Goal: Complete application form

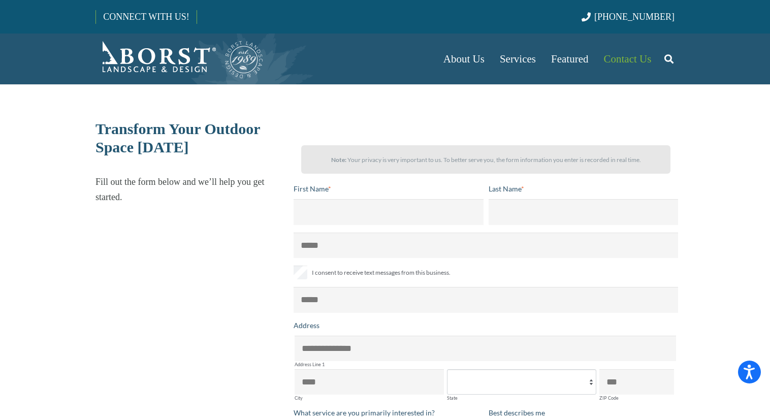
click at [266, 177] on p "Fill out the form below and we’ll help you get started." at bounding box center [189, 189] width 189 height 30
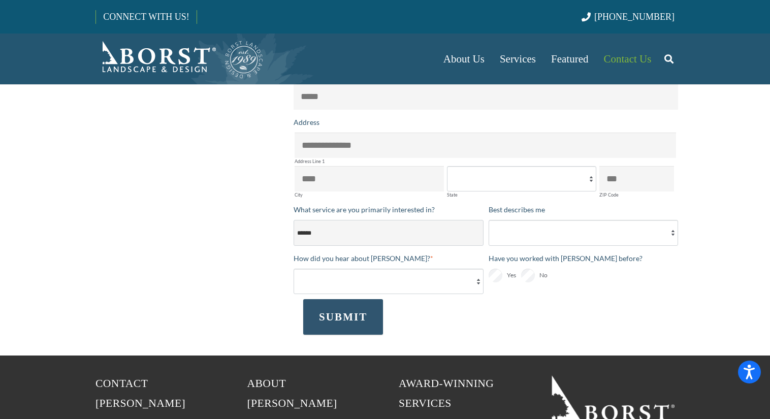
click at [353, 232] on select "**********" at bounding box center [389, 232] width 190 height 25
select select "**********"
click at [294, 220] on select "**********" at bounding box center [389, 232] width 190 height 25
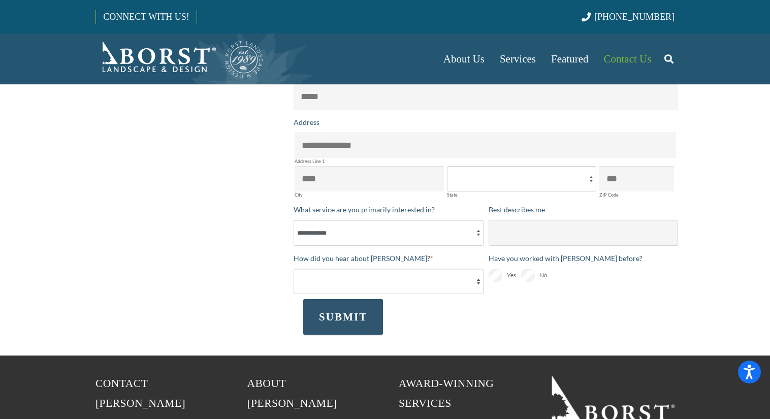
click at [500, 234] on select "**********" at bounding box center [584, 232] width 190 height 25
click at [264, 255] on div "Transform Your Outdoor Space [DATE] Fill out the form below and we’ll help you …" at bounding box center [233, 127] width 303 height 421
click at [277, 253] on div "Transform Your Outdoor Space [DATE] Fill out the form below and we’ll help you …" at bounding box center [233, 127] width 303 height 421
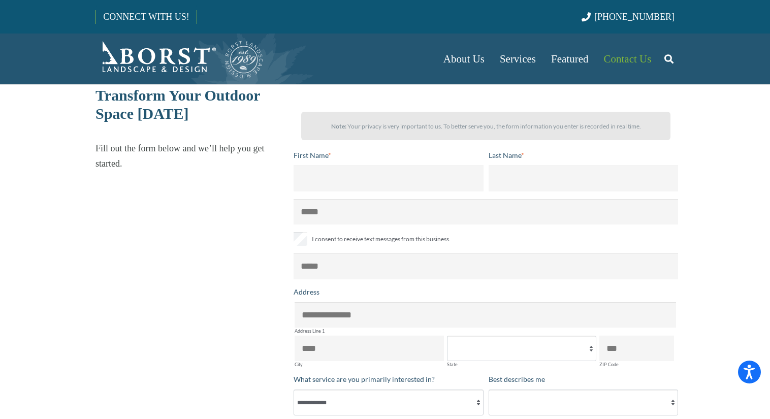
scroll to position [51, 0]
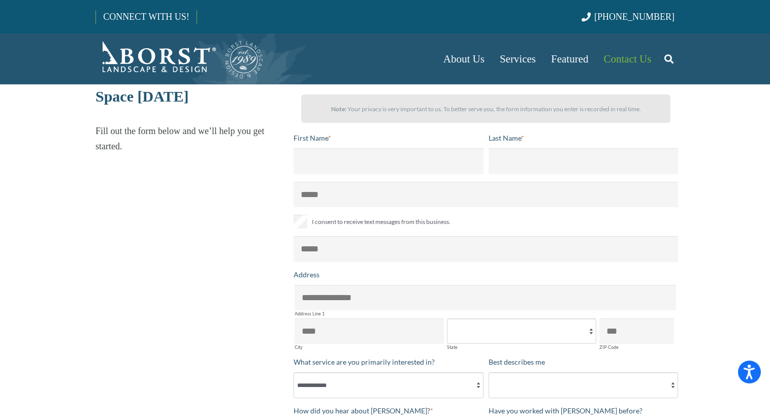
click at [277, 253] on div "Transform Your Outdoor Space [DATE] Fill out the form below and we’ll help you …" at bounding box center [233, 279] width 303 height 421
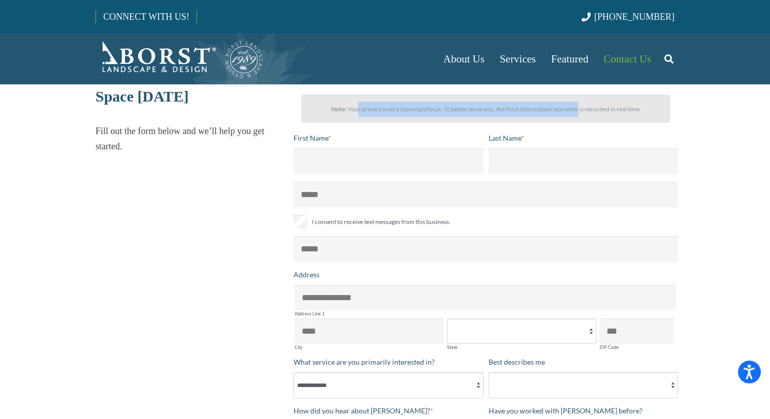
drag, startPoint x: 358, startPoint y: 112, endPoint x: 577, endPoint y: 110, distance: 219.9
click at [577, 110] on p "Note: Your privacy is very important to us. To better serve you, the form infor…" at bounding box center [485, 109] width 351 height 15
drag, startPoint x: 577, startPoint y: 110, endPoint x: 428, endPoint y: 110, distance: 149.8
click at [428, 110] on p "Note: Your privacy is very important to us. To better serve you, the form infor…" at bounding box center [485, 109] width 351 height 15
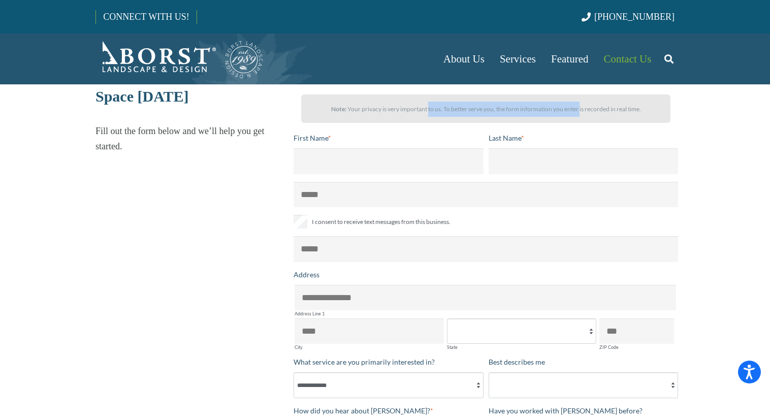
click at [428, 110] on p "Note: Your privacy is very important to us. To better serve you, the form infor…" at bounding box center [485, 109] width 351 height 15
drag, startPoint x: 428, startPoint y: 110, endPoint x: 578, endPoint y: 110, distance: 150.8
click at [578, 110] on p "Note: Your privacy is very important to us. To better serve you, the form infor…" at bounding box center [485, 109] width 351 height 15
drag, startPoint x: 578, startPoint y: 110, endPoint x: 418, endPoint y: 110, distance: 160.0
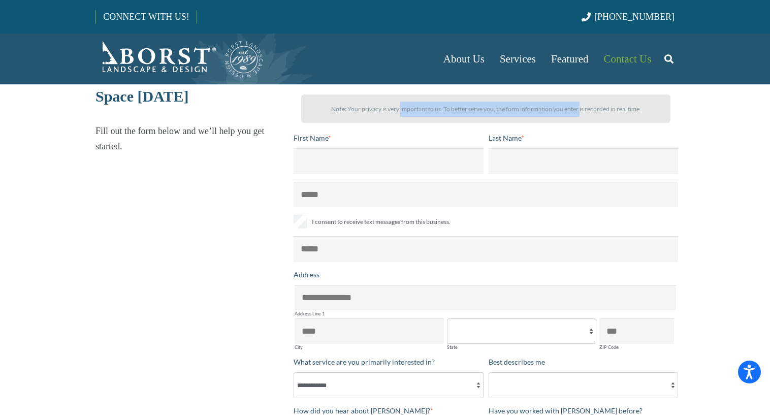
click at [419, 110] on p "Note: Your privacy is very important to us. To better serve you, the form infor…" at bounding box center [485, 109] width 351 height 15
click at [418, 110] on p "Note: Your privacy is very important to us. To better serve you, the form infor…" at bounding box center [485, 109] width 351 height 15
drag, startPoint x: 418, startPoint y: 110, endPoint x: 611, endPoint y: 110, distance: 193.0
click at [611, 110] on p "Note: Your privacy is very important to us. To better serve you, the form infor…" at bounding box center [485, 109] width 351 height 15
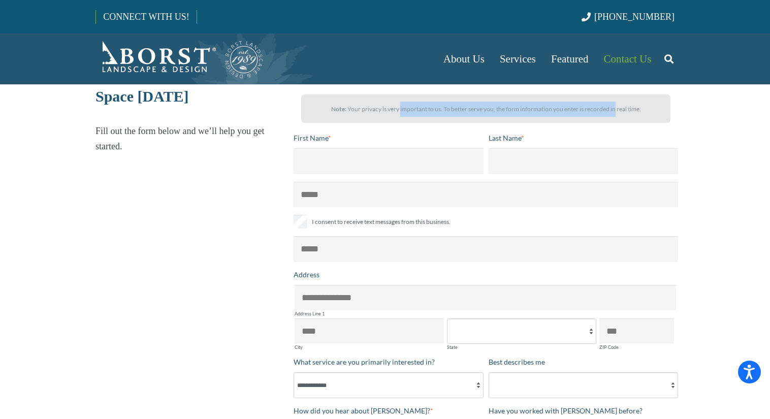
drag, startPoint x: 611, startPoint y: 110, endPoint x: 409, endPoint y: 108, distance: 202.7
click at [409, 108] on p "Note: Your privacy is very important to us. To better serve you, the form infor…" at bounding box center [485, 109] width 351 height 15
drag, startPoint x: 409, startPoint y: 108, endPoint x: 647, endPoint y: 108, distance: 237.7
click at [647, 108] on p "Note: Your privacy is very important to us. To better serve you, the form infor…" at bounding box center [485, 109] width 351 height 15
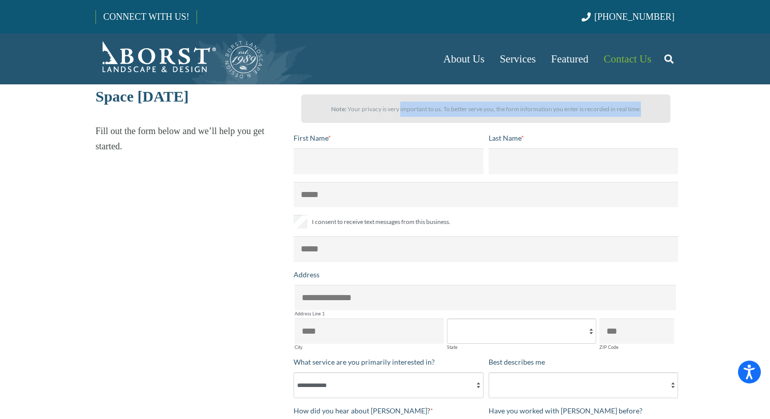
click at [647, 108] on p "Note: Your privacy is very important to us. To better serve you, the form infor…" at bounding box center [485, 109] width 351 height 15
drag, startPoint x: 651, startPoint y: 108, endPoint x: 332, endPoint y: 115, distance: 319.0
click at [332, 115] on p "Note: Your privacy is very important to us. To better serve you, the form infor…" at bounding box center [485, 109] width 351 height 15
drag, startPoint x: 301, startPoint y: 111, endPoint x: 318, endPoint y: 120, distance: 19.8
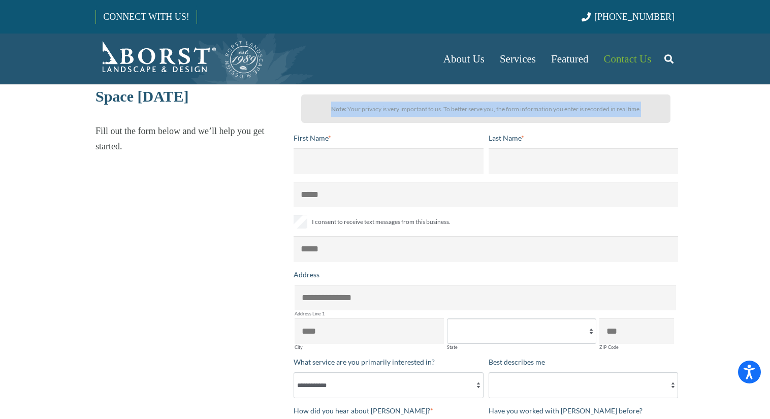
click at [318, 120] on div "Note: Your privacy is very important to us. To better serve you, the form infor…" at bounding box center [485, 108] width 369 height 28
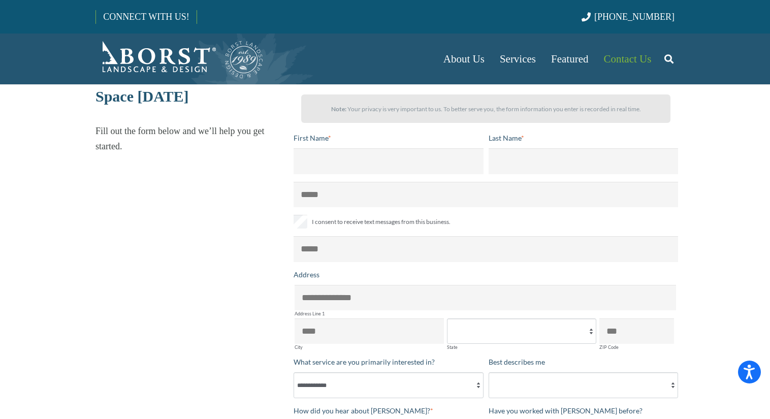
click at [318, 120] on div "Note: Your privacy is very important to us. To better serve you, the form infor…" at bounding box center [485, 108] width 369 height 28
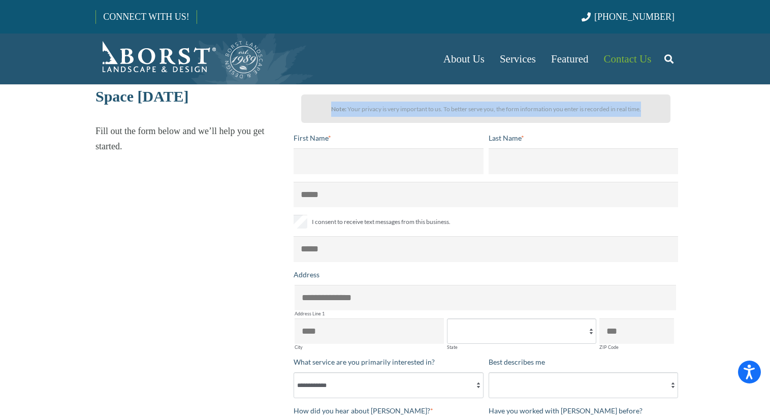
drag, startPoint x: 318, startPoint y: 120, endPoint x: 304, endPoint y: 114, distance: 15.9
click at [304, 114] on div "Note: Your privacy is very important to us. To better serve you, the form infor…" at bounding box center [485, 108] width 369 height 28
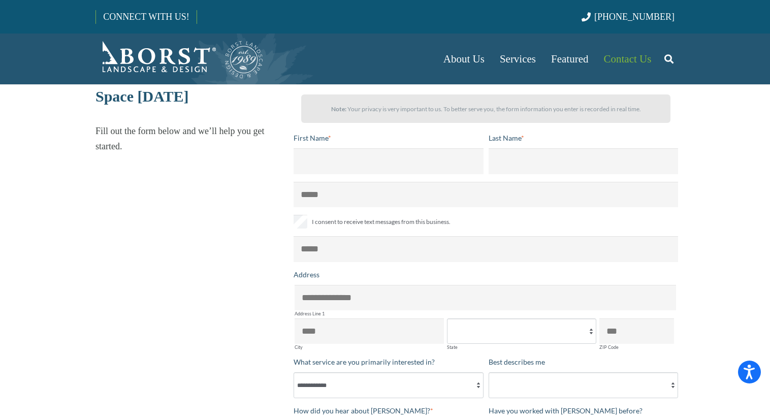
click at [304, 114] on div "Note: Your privacy is very important to us. To better serve you, the form infor…" at bounding box center [485, 108] width 369 height 28
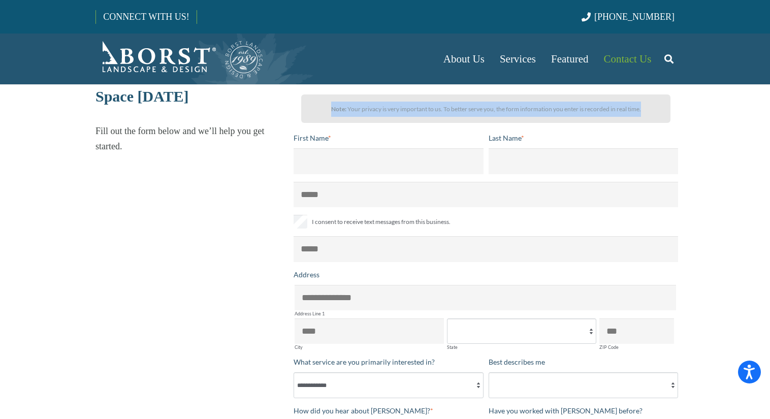
drag, startPoint x: 304, startPoint y: 114, endPoint x: 314, endPoint y: 122, distance: 13.4
click at [314, 122] on div "Note: Your privacy is very important to us. To better serve you, the form infor…" at bounding box center [485, 108] width 369 height 28
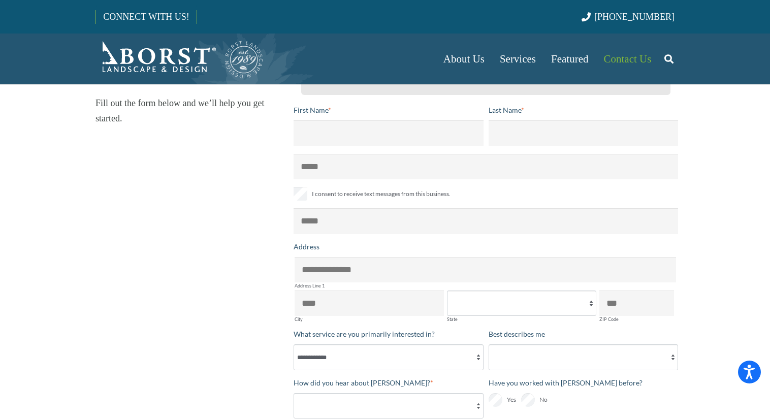
scroll to position [0, 0]
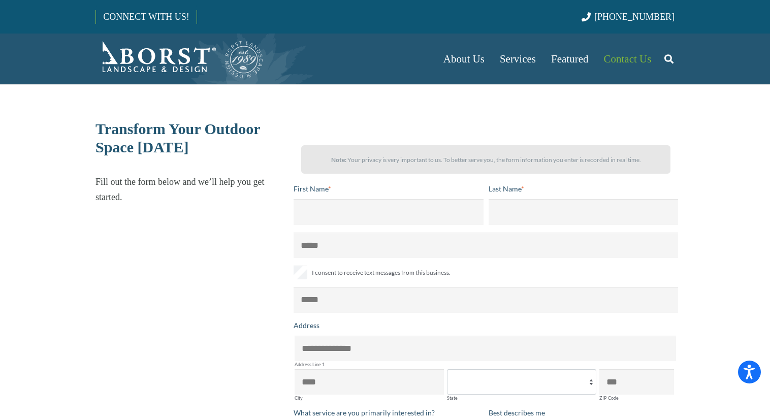
click at [253, 136] on span "Transform Your Outdoor Space [DATE]" at bounding box center [177, 137] width 165 height 35
click at [49, 76] on div "About Us Our Team Articles Testimonials Referral Program Careers Services Lands…" at bounding box center [385, 59] width 770 height 51
